Goal: Task Accomplishment & Management: Manage account settings

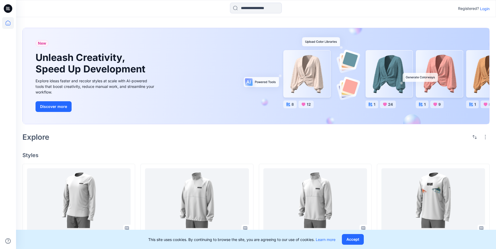
click at [481, 7] on p "Login" at bounding box center [485, 9] width 10 height 6
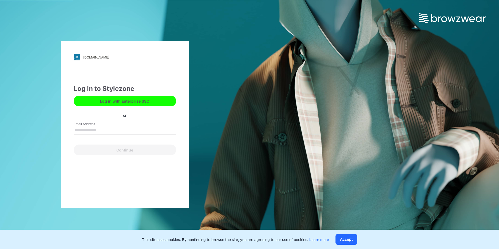
click at [142, 125] on div "Email Address" at bounding box center [125, 129] width 103 height 16
click at [141, 131] on input "Email Address" at bounding box center [125, 130] width 103 height 8
drag, startPoint x: 100, startPoint y: 121, endPoint x: 97, endPoint y: 133, distance: 13.0
click at [99, 123] on div "Log in to Stylezone Log in with Enterprise SSO or Email Address Email is requir…" at bounding box center [125, 119] width 103 height 71
click at [97, 133] on input "Email Address" at bounding box center [125, 130] width 103 height 8
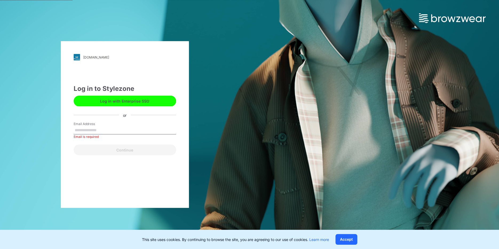
click at [80, 126] on label "Email Address" at bounding box center [92, 123] width 37 height 5
click at [80, 126] on input "Email Address" at bounding box center [125, 130] width 103 height 8
click at [80, 128] on input "Email Address" at bounding box center [125, 130] width 103 height 8
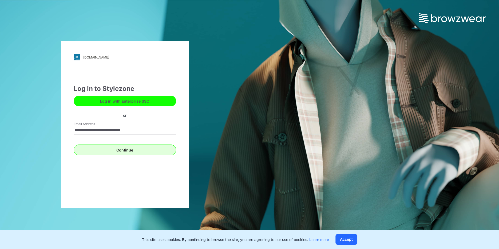
type input "**********"
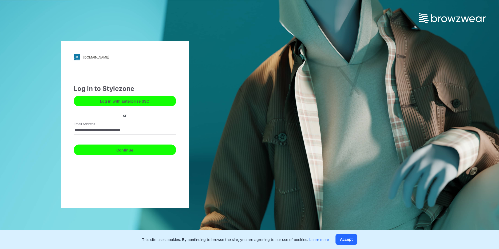
click at [81, 151] on button "Continue" at bounding box center [125, 149] width 103 height 11
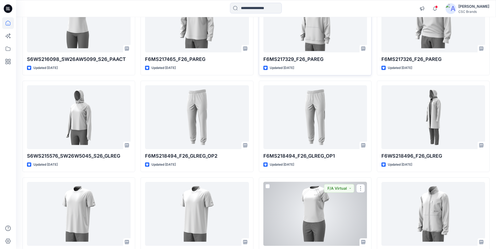
scroll to position [136, 0]
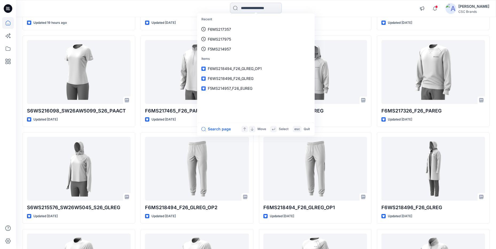
paste input "**********"
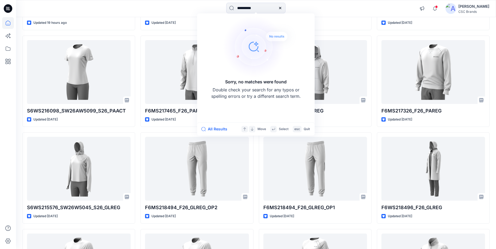
type input "**********"
click at [281, 7] on icon at bounding box center [280, 8] width 2 height 2
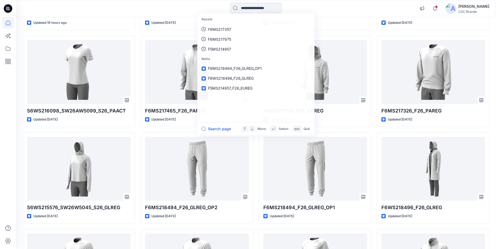
click at [321, 16] on div "Recent F6MS217357 F6MS217975 F5MS214957 Items F6MS218494_F26_GLREG_OP1 F6WS2184…" at bounding box center [256, 8] width 480 height 17
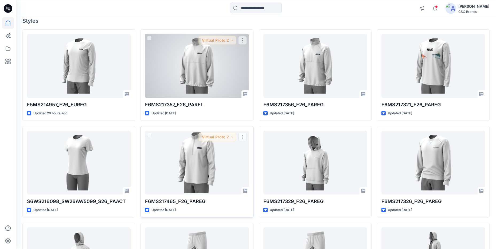
scroll to position [0, 0]
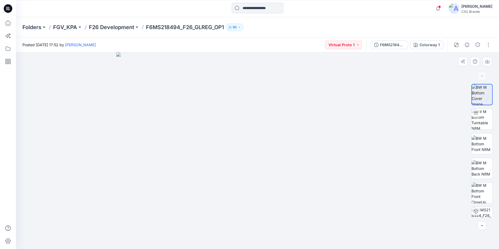
drag, startPoint x: 258, startPoint y: 106, endPoint x: 250, endPoint y: 136, distance: 31.2
click at [263, 172] on img at bounding box center [257, 150] width 282 height 197
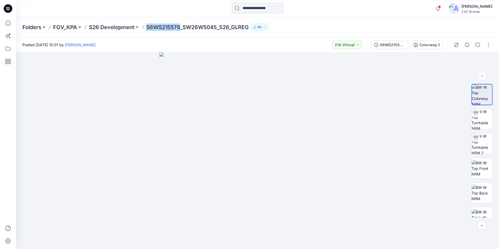
drag, startPoint x: 147, startPoint y: 27, endPoint x: 180, endPoint y: 26, distance: 32.6
click at [180, 26] on p "S6WS215576_SW26W5045_S26_GLREG" at bounding box center [197, 26] width 103 height 7
copy p "S6WS215576"
drag, startPoint x: 146, startPoint y: 29, endPoint x: 180, endPoint y: 30, distance: 33.7
click at [181, 30] on p "F6MS217326_F26_PAREG" at bounding box center [179, 26] width 66 height 7
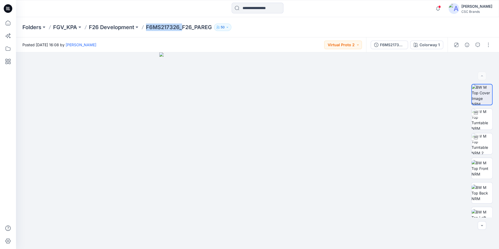
drag, startPoint x: 174, startPoint y: 25, endPoint x: 177, endPoint y: 25, distance: 3.2
click at [174, 25] on p "F6MS217326_F26_PAREG" at bounding box center [179, 26] width 66 height 7
drag, startPoint x: 180, startPoint y: 27, endPoint x: 147, endPoint y: 29, distance: 33.4
click at [147, 29] on p "F6MS217326_F26_PAREG" at bounding box center [179, 26] width 66 height 7
copy p "F6MS217326"
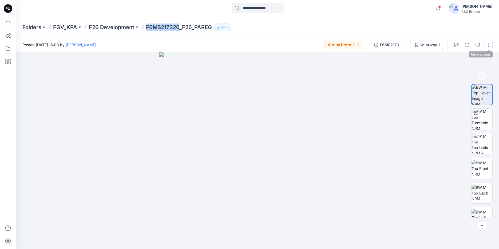
click at [489, 42] on button "button" at bounding box center [488, 45] width 9 height 9
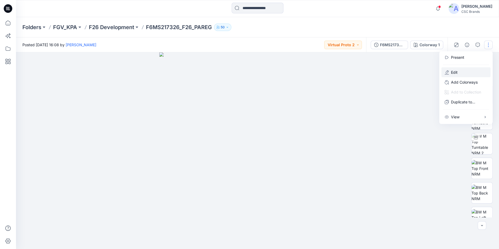
click at [464, 69] on button "Edit" at bounding box center [466, 72] width 49 height 10
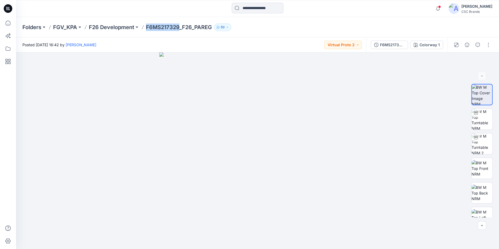
drag, startPoint x: 146, startPoint y: 27, endPoint x: 180, endPoint y: 29, distance: 33.9
click at [180, 29] on div "Folders FGV_KPA F26 Development F6MS217329_F26_PAREG 50" at bounding box center [236, 26] width 429 height 7
copy p "F6MS217329"
click at [487, 43] on button "button" at bounding box center [488, 45] width 9 height 9
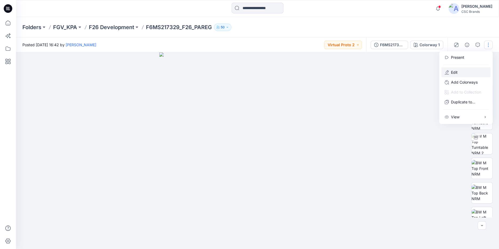
click at [457, 73] on p "Edit" at bounding box center [454, 72] width 7 height 6
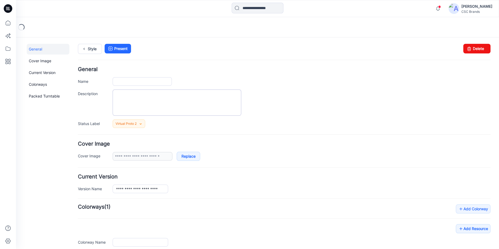
type input "**********"
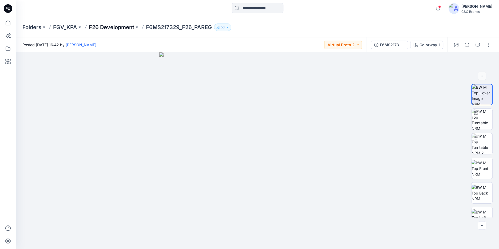
click at [102, 27] on p "F26 Development" at bounding box center [111, 26] width 45 height 7
click at [488, 49] on button "button" at bounding box center [488, 45] width 9 height 9
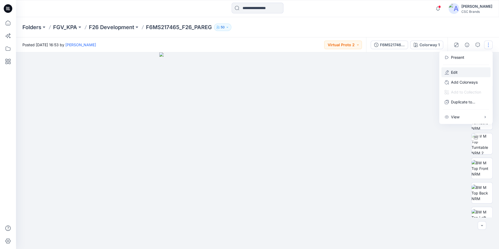
click at [455, 74] on p "Edit" at bounding box center [454, 72] width 7 height 6
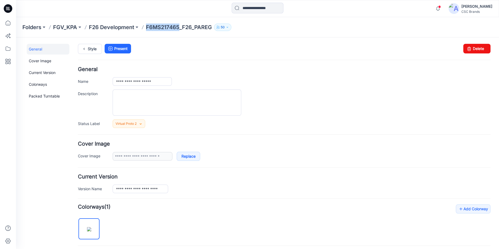
drag, startPoint x: 146, startPoint y: 28, endPoint x: 180, endPoint y: 31, distance: 34.3
click at [180, 31] on div "Folders FGV_KPA F26 Development F6MS217465_F26_PAREG 50" at bounding box center [257, 27] width 483 height 20
copy p "F6MS217465"
